Goal: Use online tool/utility: Utilize a website feature to perform a specific function

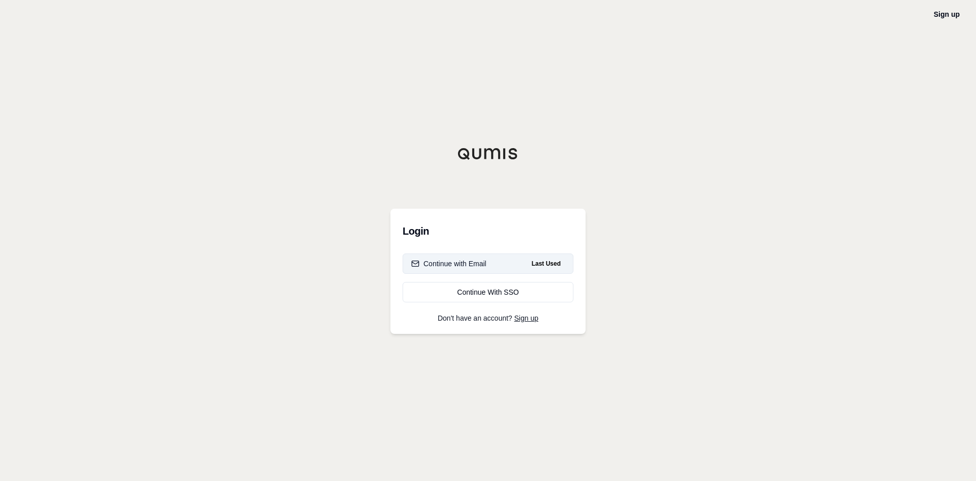
click at [462, 264] on div "Continue with Email" at bounding box center [448, 263] width 75 height 10
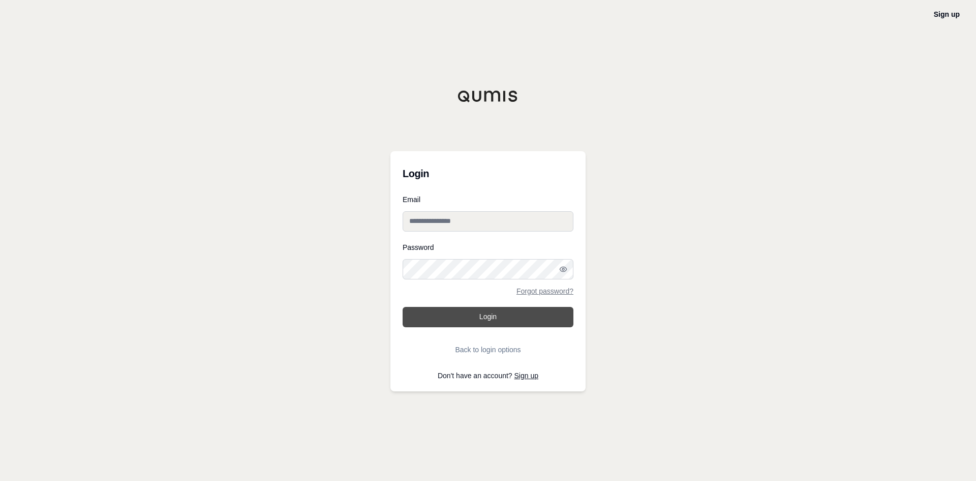
type input "**********"
click at [466, 317] on button "Login" at bounding box center [488, 317] width 171 height 20
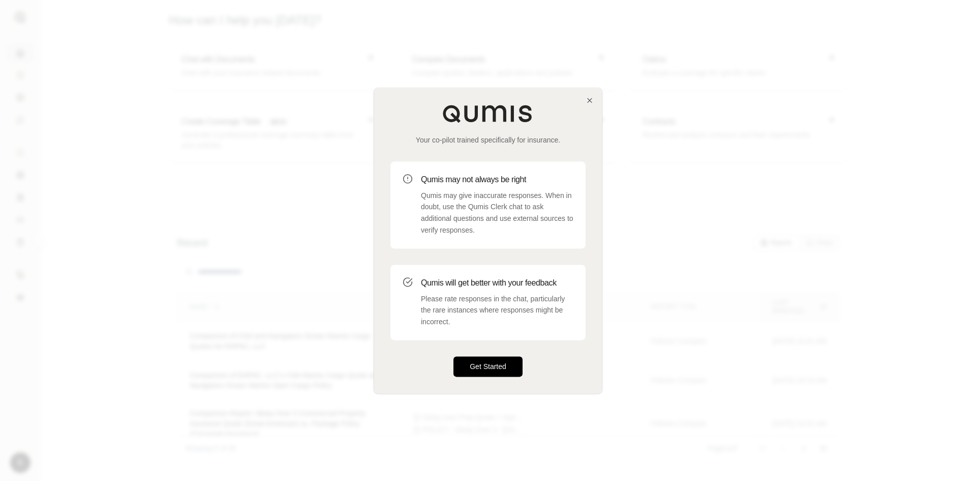
click at [490, 364] on button "Get Started" at bounding box center [488, 366] width 69 height 20
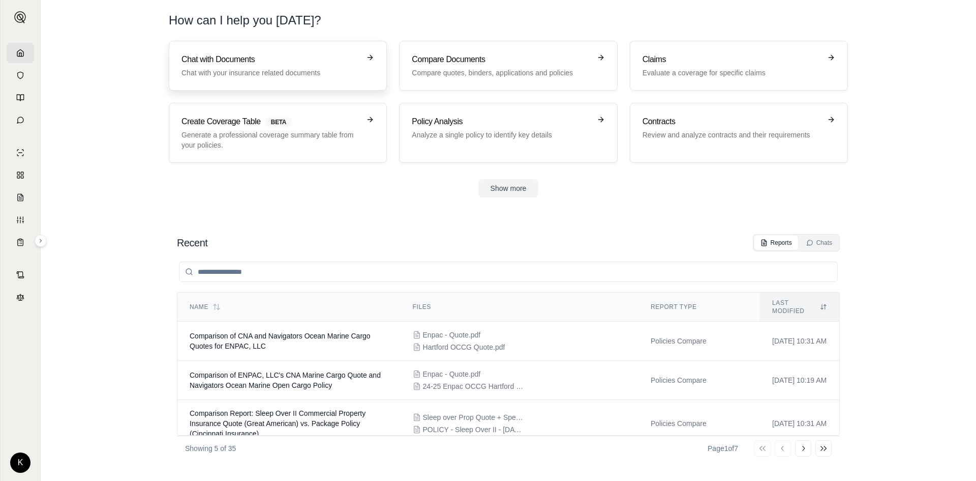
click at [239, 63] on h3 "Chat with Documents" at bounding box center [271, 59] width 178 height 12
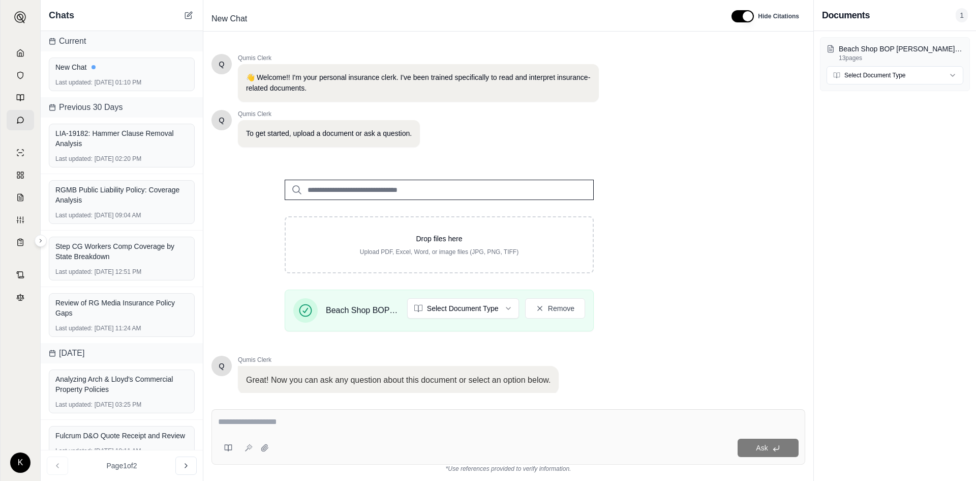
scroll to position [69, 0]
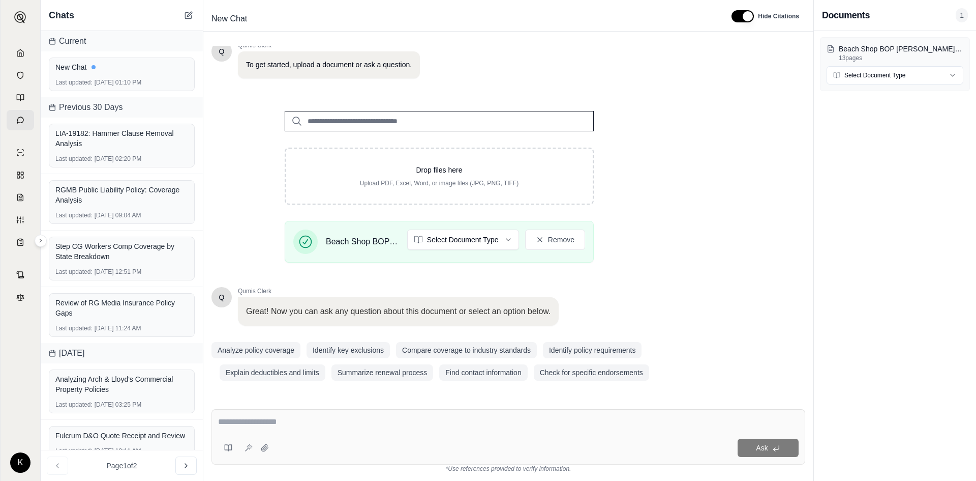
click at [367, 434] on div "Ask" at bounding box center [509, 436] width 594 height 55
type textarea "**********"
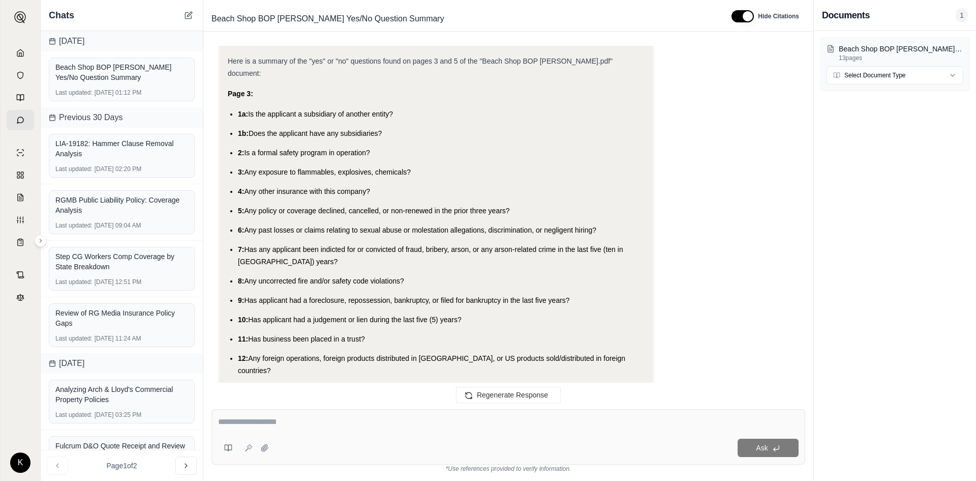
scroll to position [1133, 0]
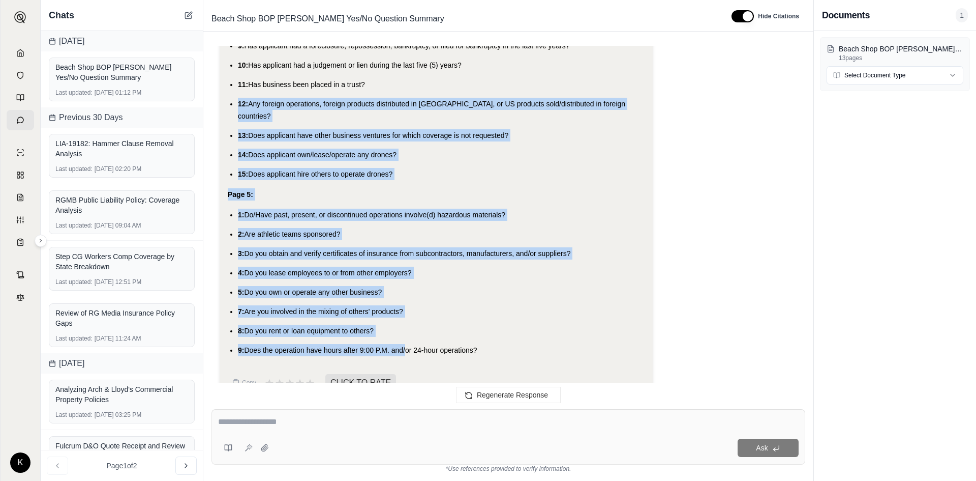
drag, startPoint x: 228, startPoint y: 80, endPoint x: 405, endPoint y: 337, distance: 311.9
copy div "12: Any foreign operations, foreign products distributed in [GEOGRAPHIC_DATA], …"
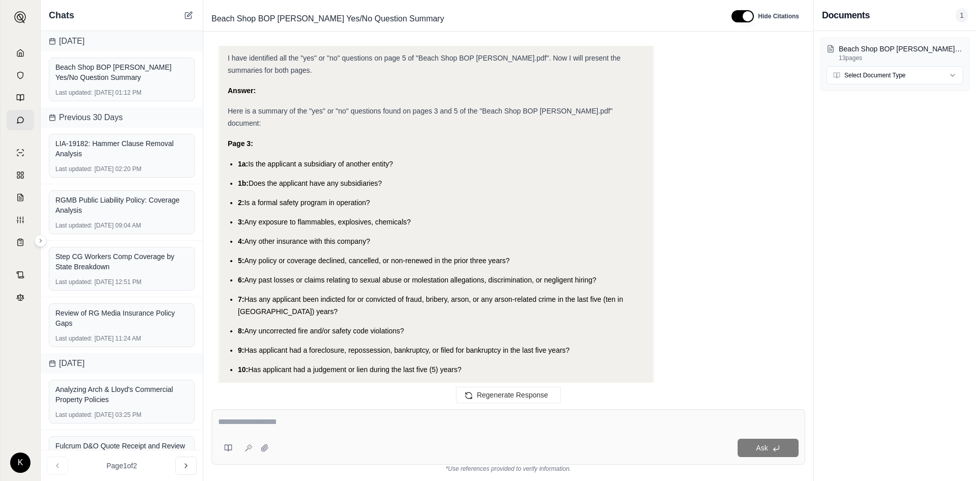
scroll to position [828, 0]
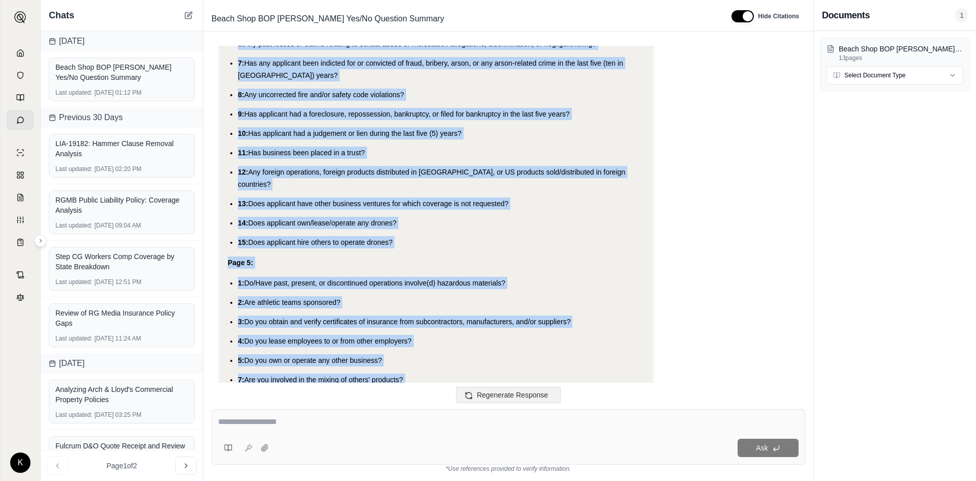
scroll to position [1133, 0]
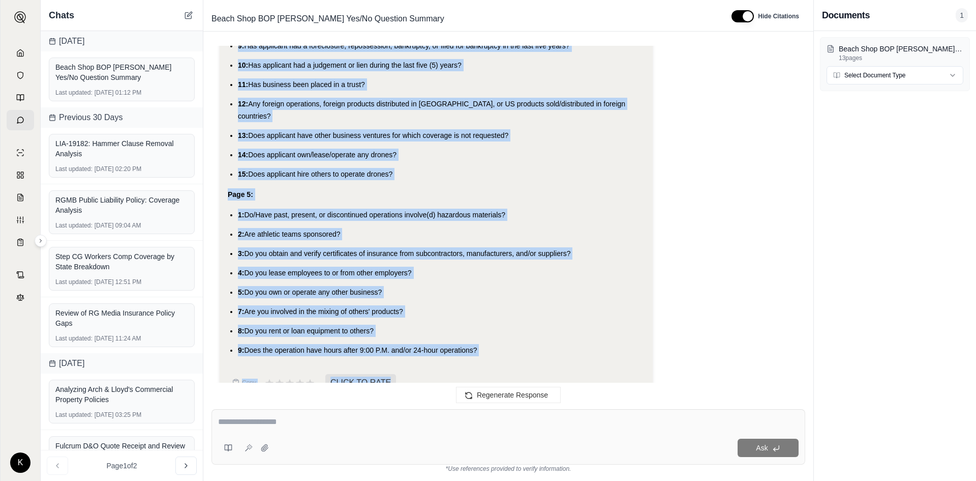
drag, startPoint x: 228, startPoint y: 132, endPoint x: 481, endPoint y: 327, distance: 319.0
copy div "Page 3: 1a: Is the applicant a subsidiary of another entity? 1b: Does the appli…"
